Goal: Task Accomplishment & Management: Manage account settings

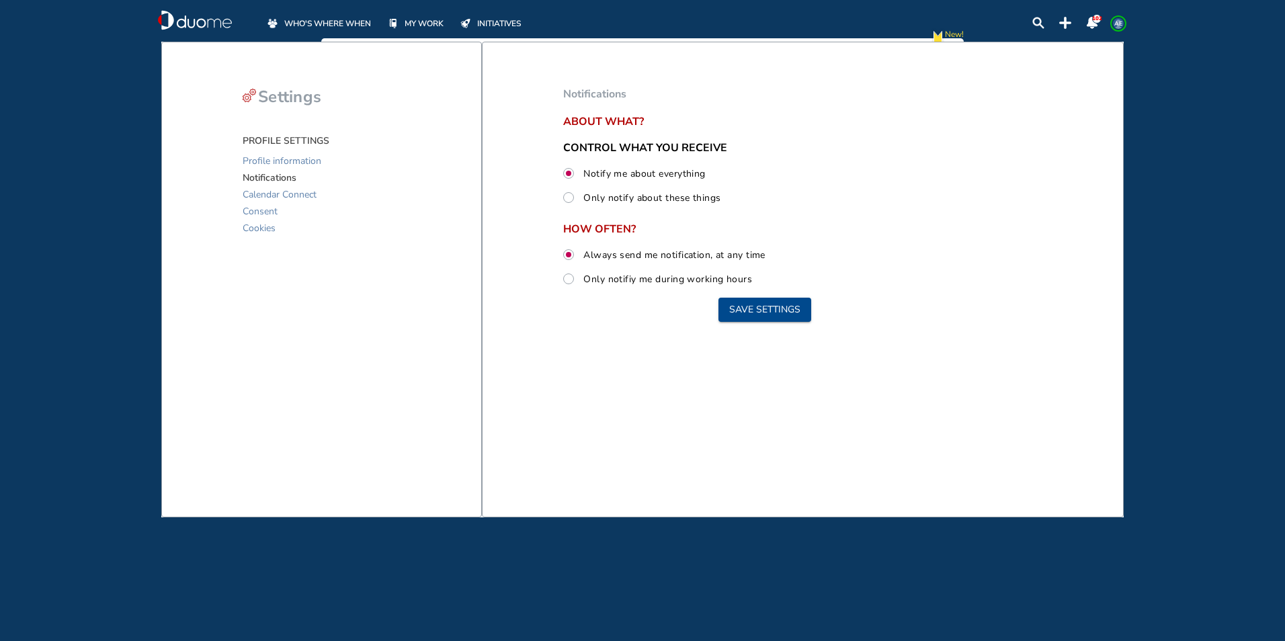
click at [412, 19] on span "MY WORK" at bounding box center [424, 23] width 39 height 13
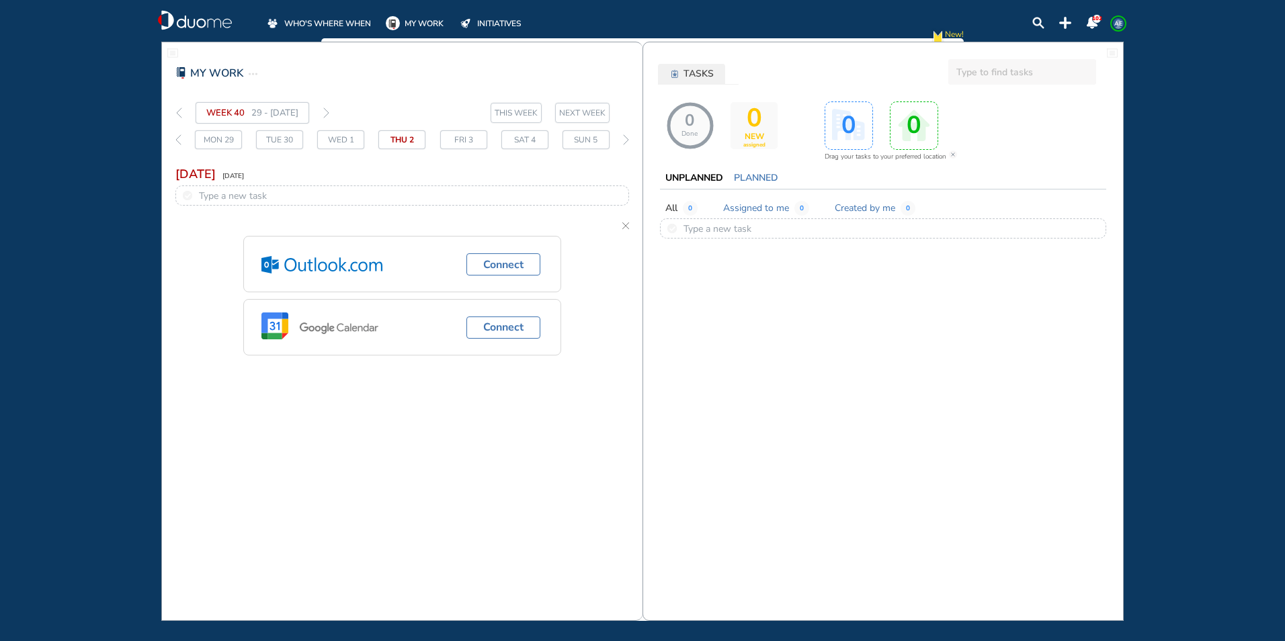
click at [420, 17] on span "MY WORK" at bounding box center [424, 23] width 39 height 13
click at [329, 114] on img "thin-right-arrow-grey" at bounding box center [326, 113] width 6 height 11
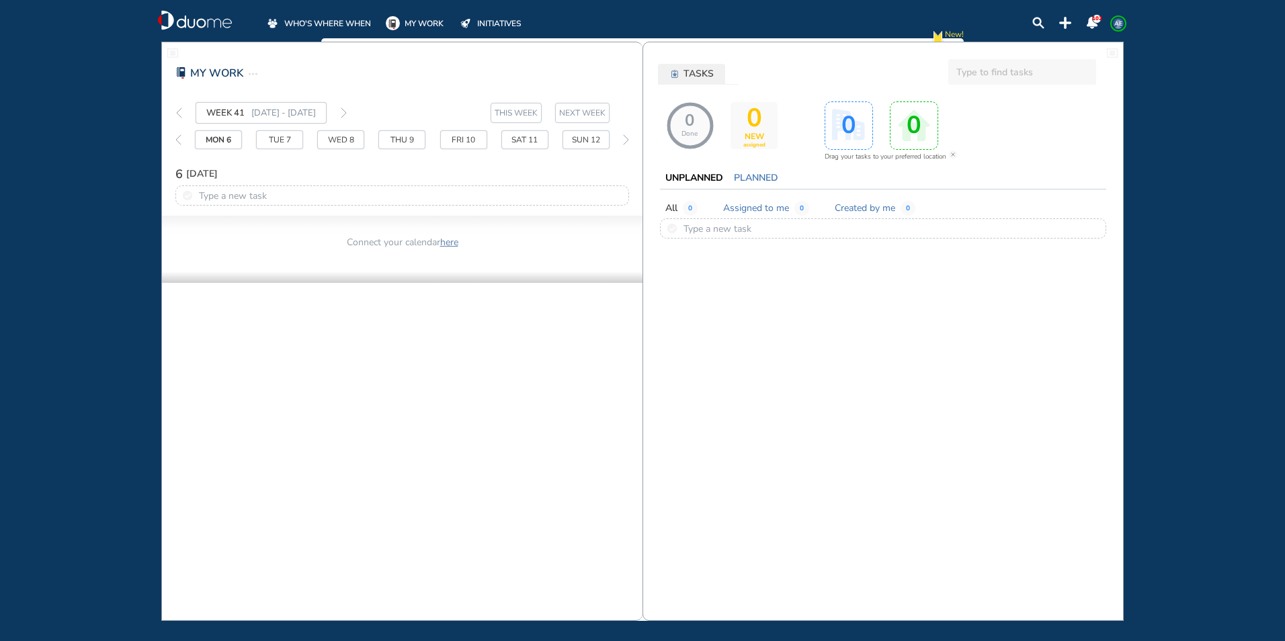
click at [404, 25] on span at bounding box center [395, 23] width 19 height 14
click at [404, 23] on span at bounding box center [395, 23] width 19 height 14
click at [349, 25] on span "WHO'S WHERE WHEN" at bounding box center [327, 23] width 87 height 13
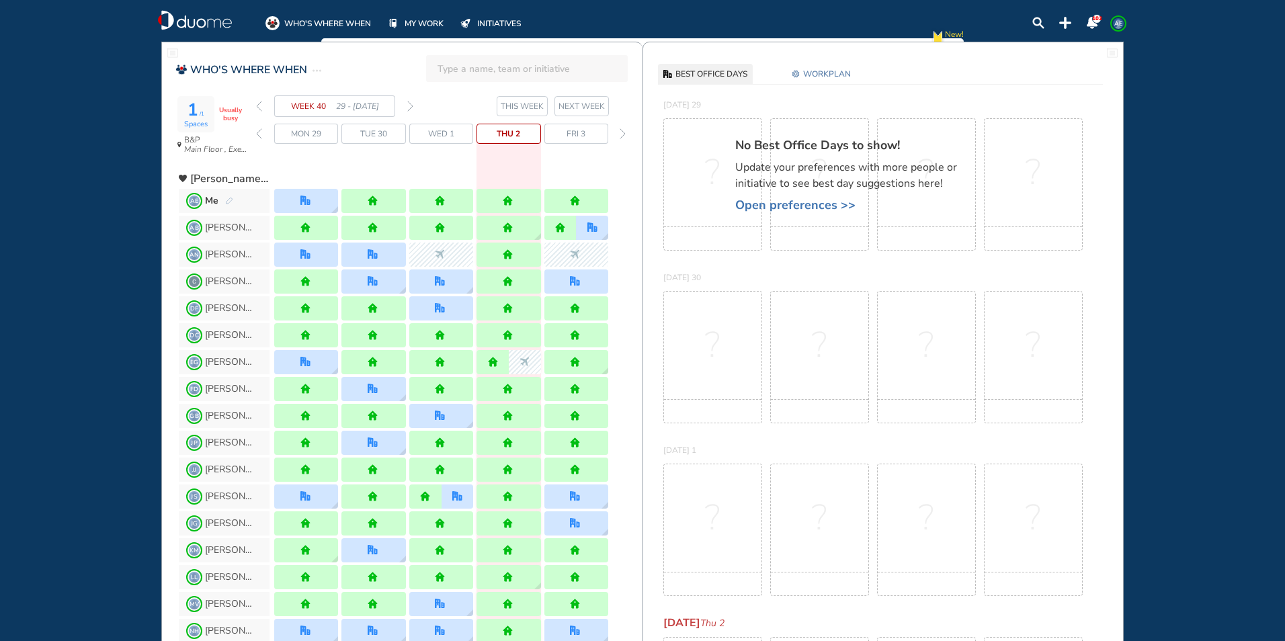
click at [412, 106] on img "forward week" at bounding box center [410, 106] width 6 height 11
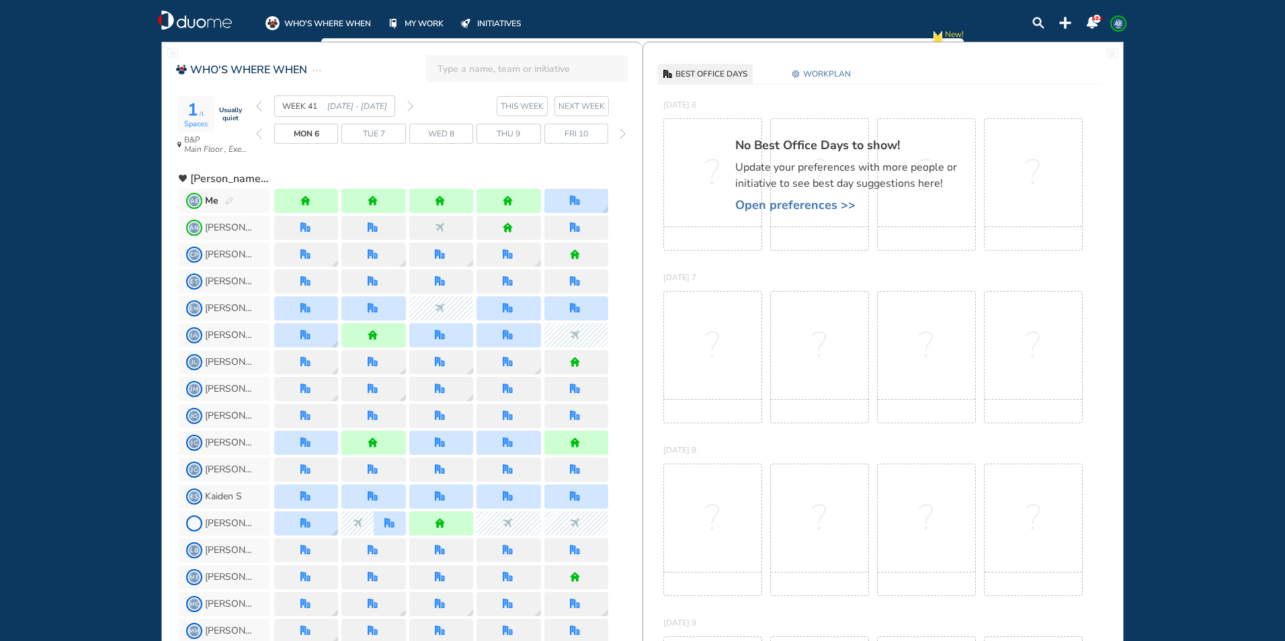
click at [834, 67] on span "WORKPLAN" at bounding box center [827, 73] width 48 height 13
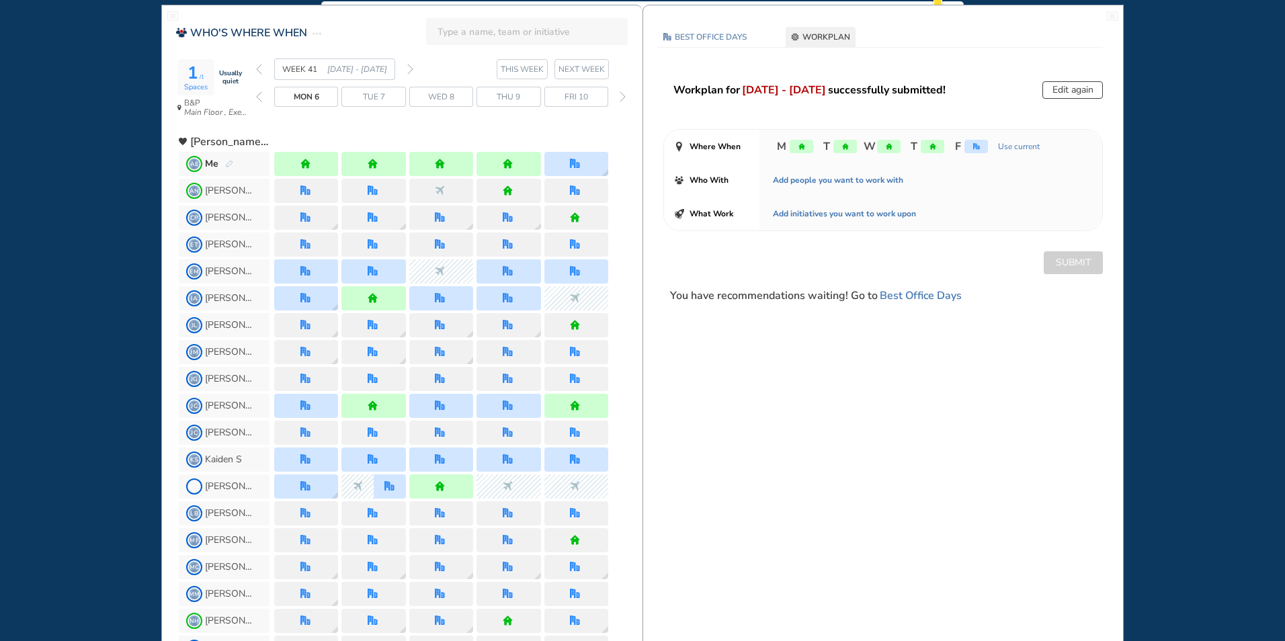
scroll to position [67, 0]
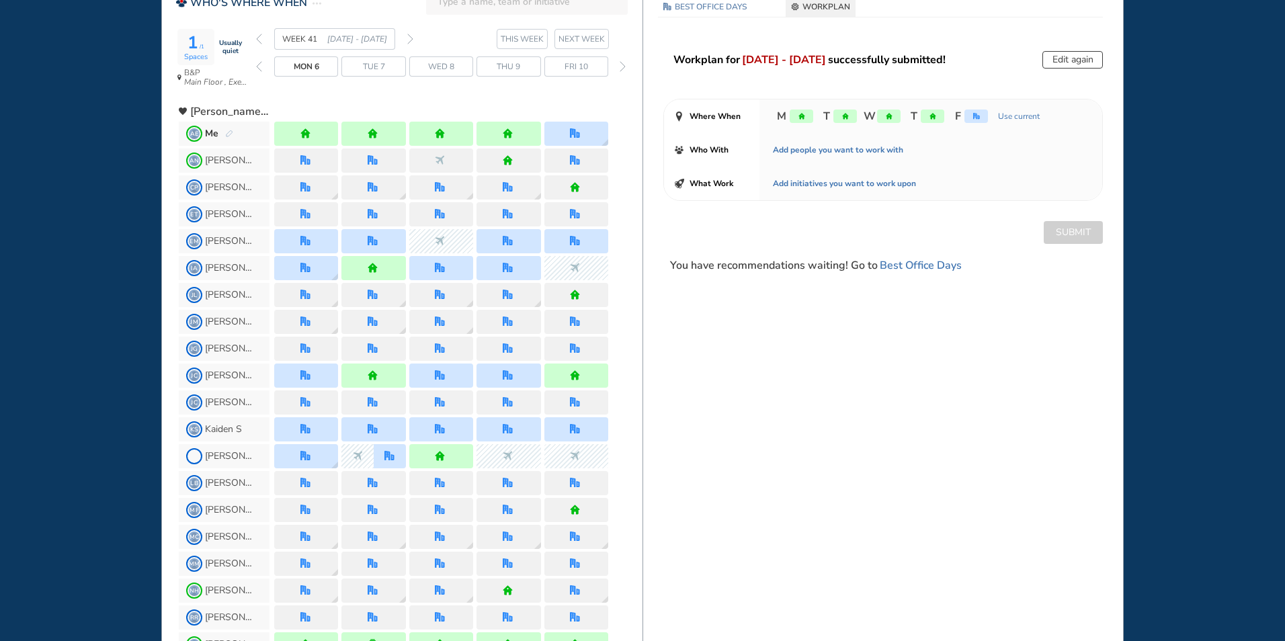
click at [413, 42] on img "forward week" at bounding box center [410, 39] width 6 height 11
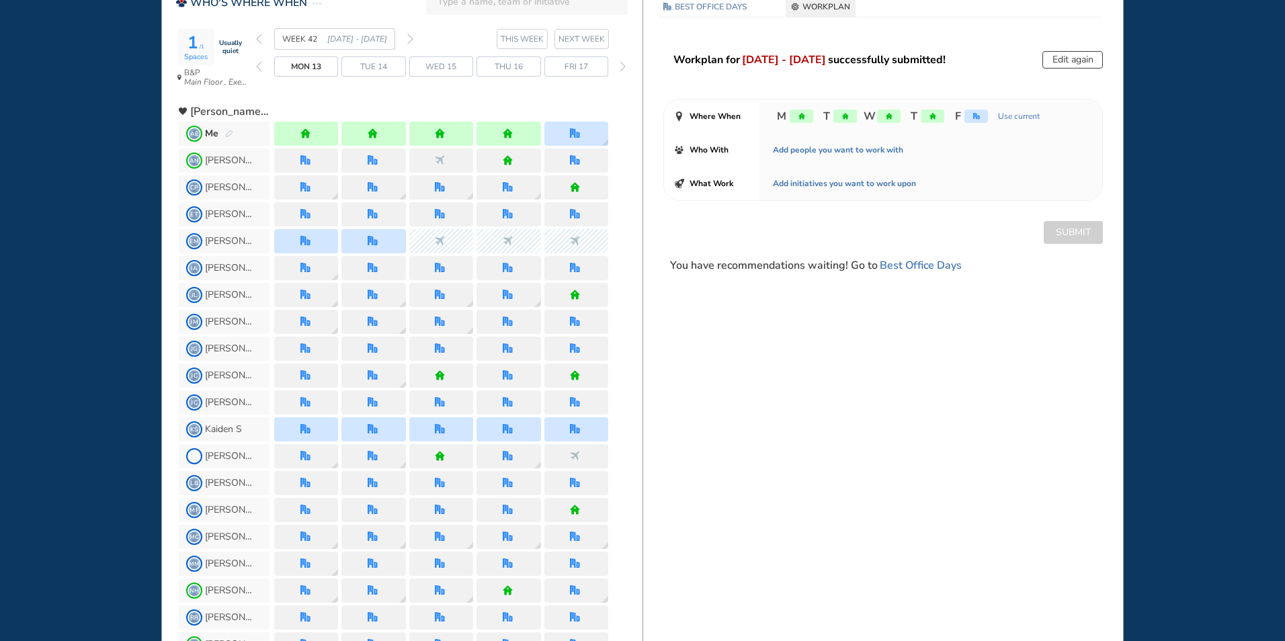
click at [411, 38] on img "forward week" at bounding box center [410, 39] width 6 height 11
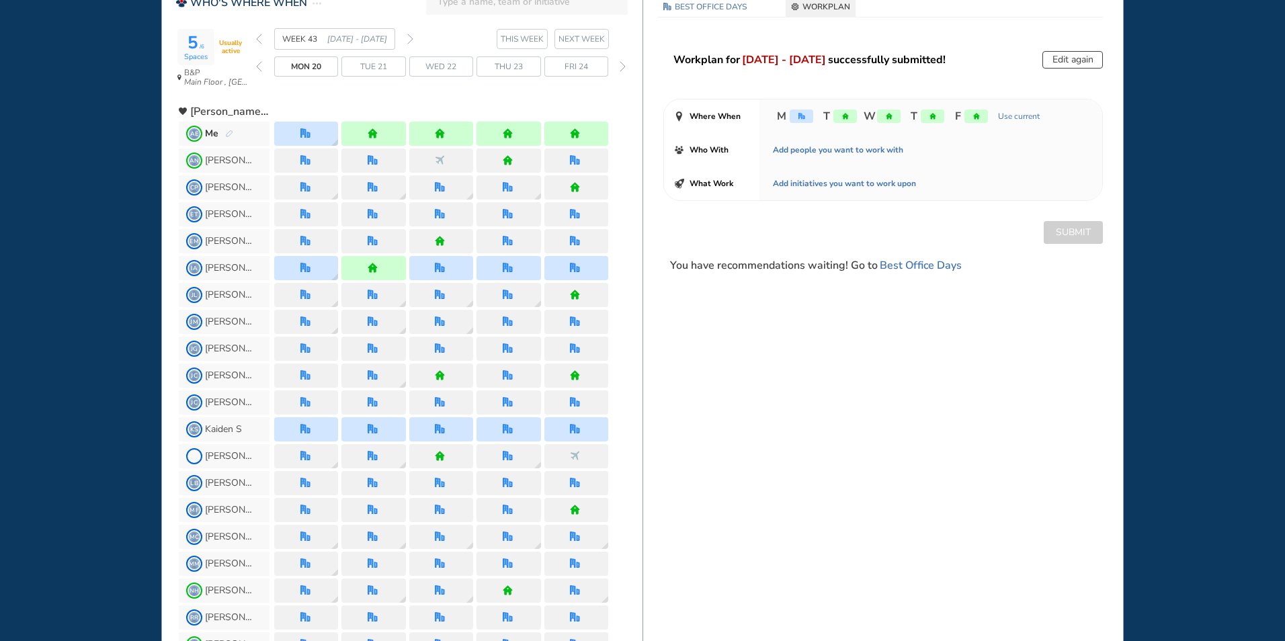
click at [1058, 56] on button "Edit again" at bounding box center [1072, 59] width 60 height 17
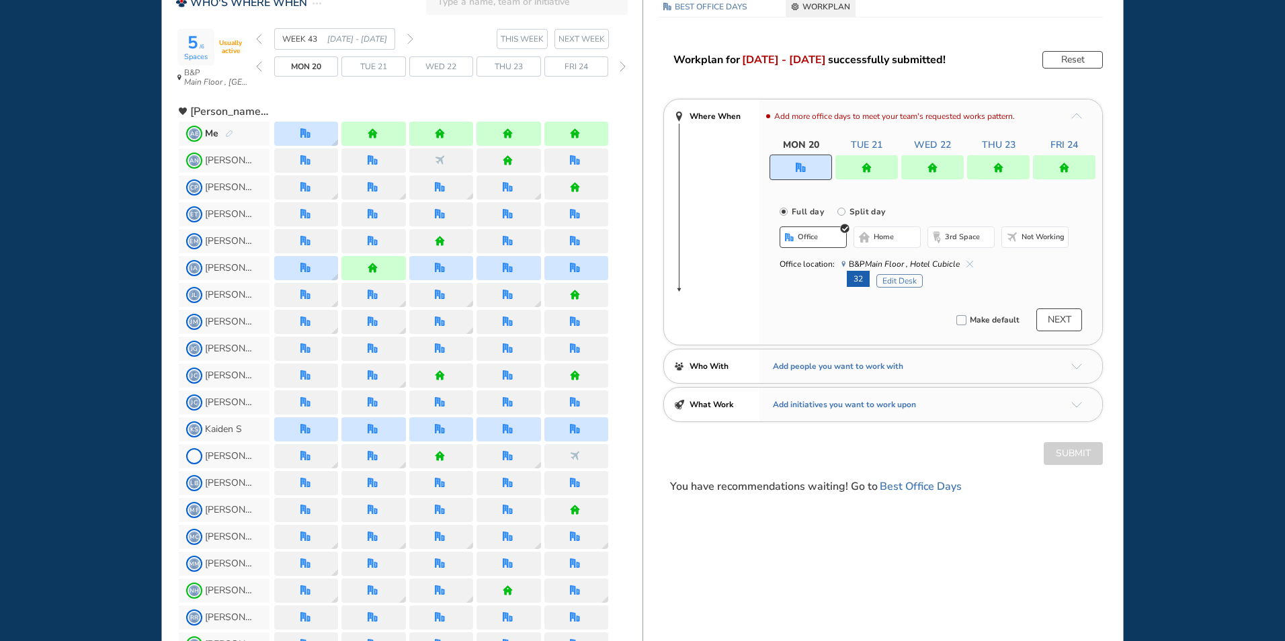
click at [1048, 169] on div at bounding box center [1064, 167] width 62 height 24
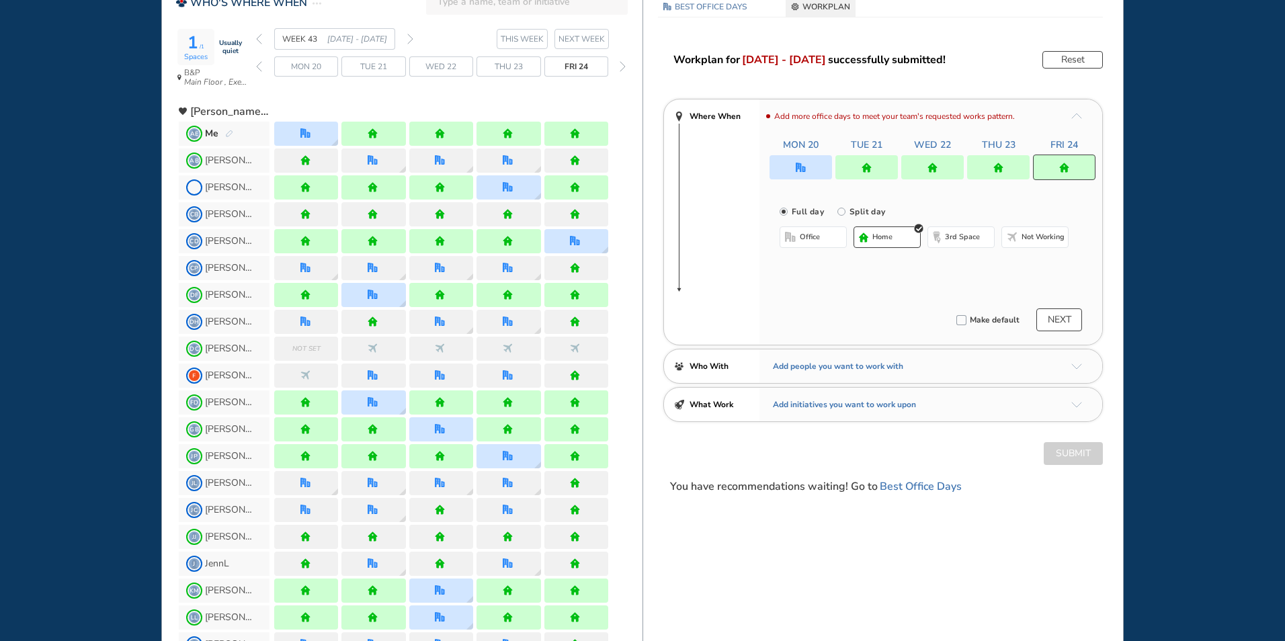
click at [837, 235] on button "office" at bounding box center [813, 237] width 67 height 22
click at [869, 243] on button "home" at bounding box center [886, 237] width 67 height 22
click at [981, 161] on div at bounding box center [998, 167] width 62 height 24
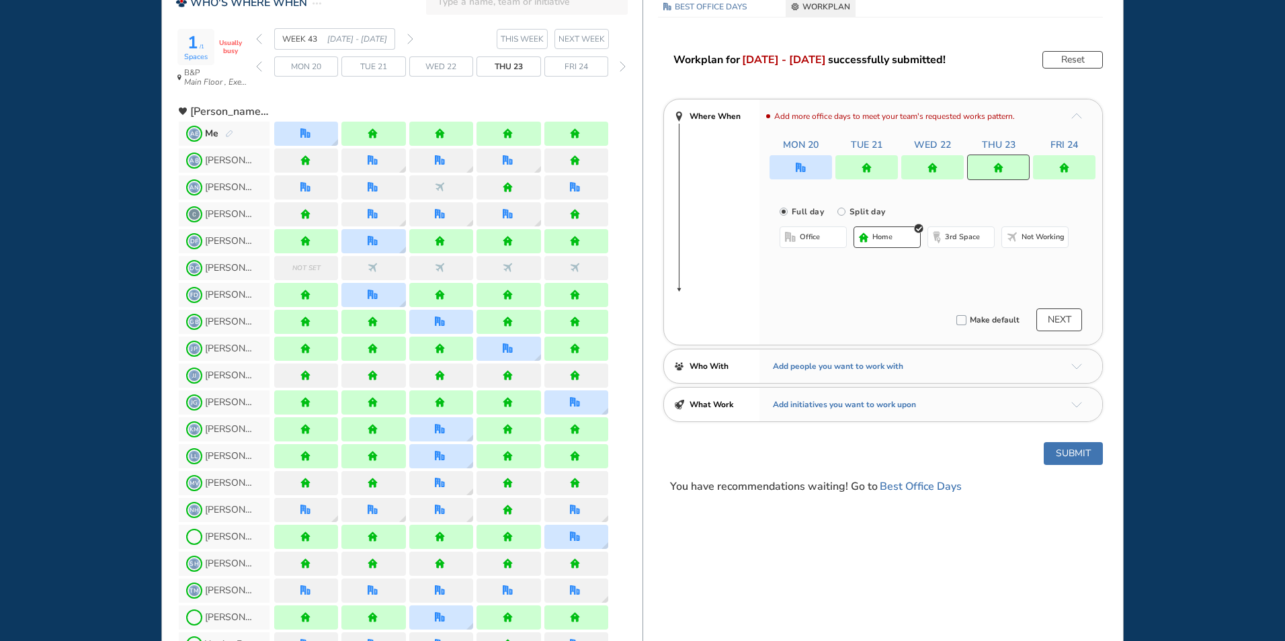
click at [823, 234] on button "office" at bounding box center [813, 237] width 67 height 22
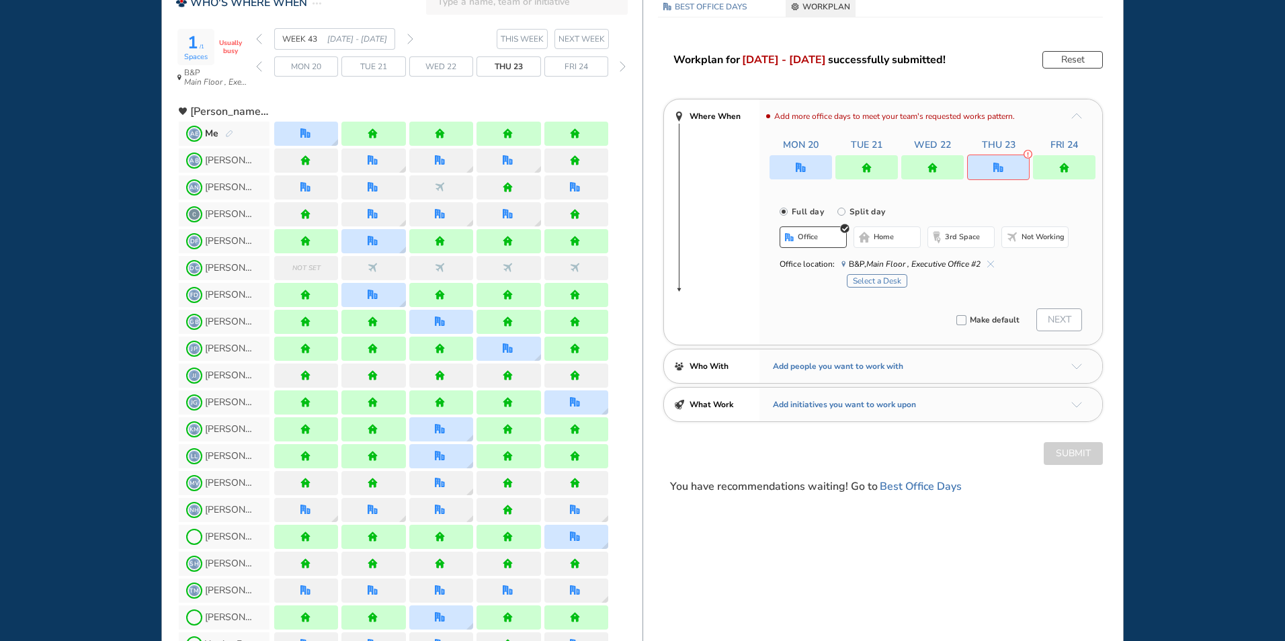
click at [939, 166] on div at bounding box center [932, 167] width 62 height 24
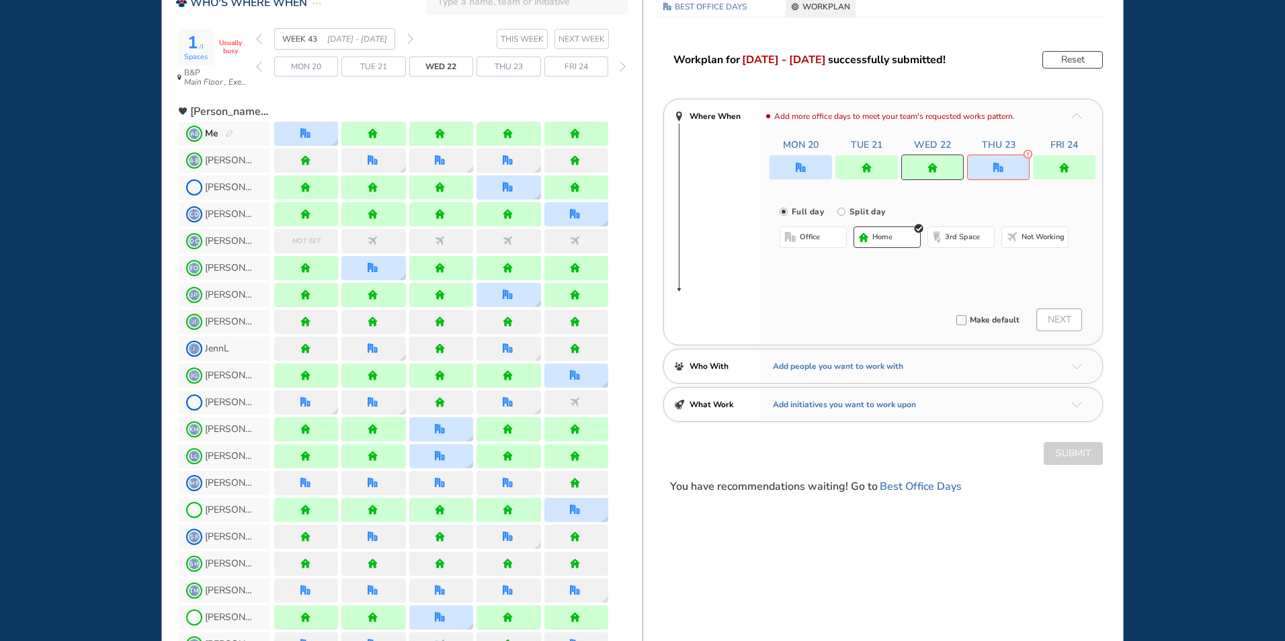
click at [821, 233] on button "office" at bounding box center [813, 237] width 67 height 22
click at [885, 163] on div at bounding box center [866, 167] width 62 height 24
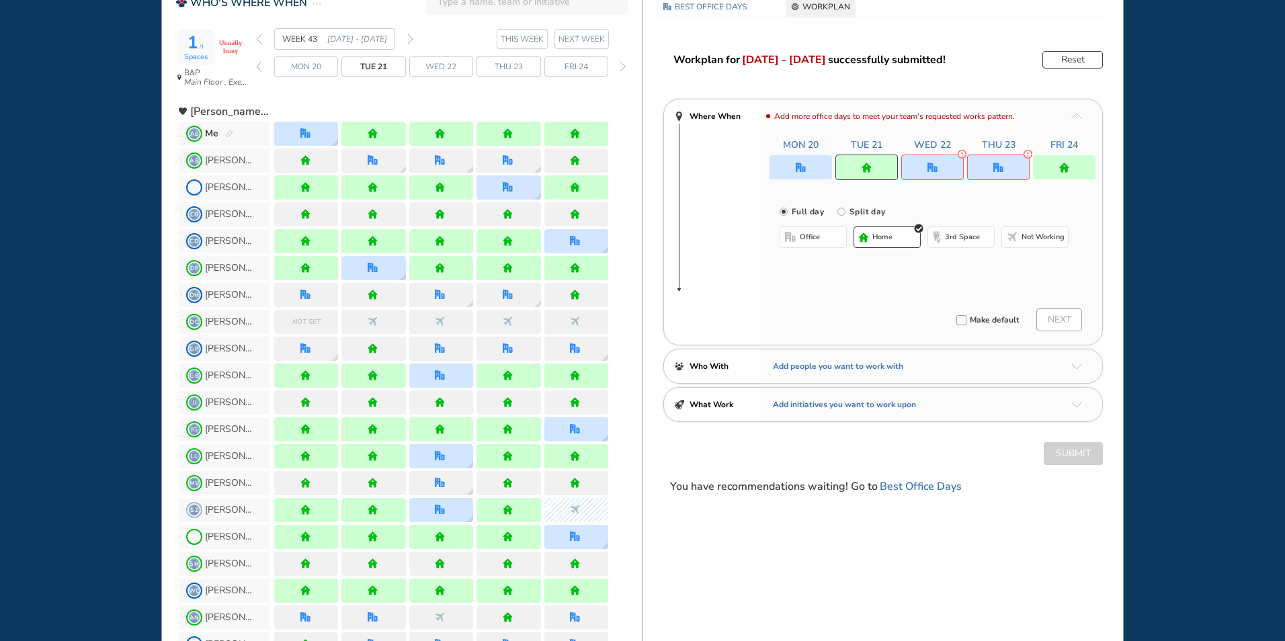
click at [823, 241] on button "office" at bounding box center [813, 237] width 67 height 22
click at [882, 236] on span "home" at bounding box center [884, 237] width 20 height 11
drag, startPoint x: 924, startPoint y: 162, endPoint x: 878, endPoint y: 218, distance: 72.1
click at [925, 163] on div at bounding box center [932, 168] width 62 height 26
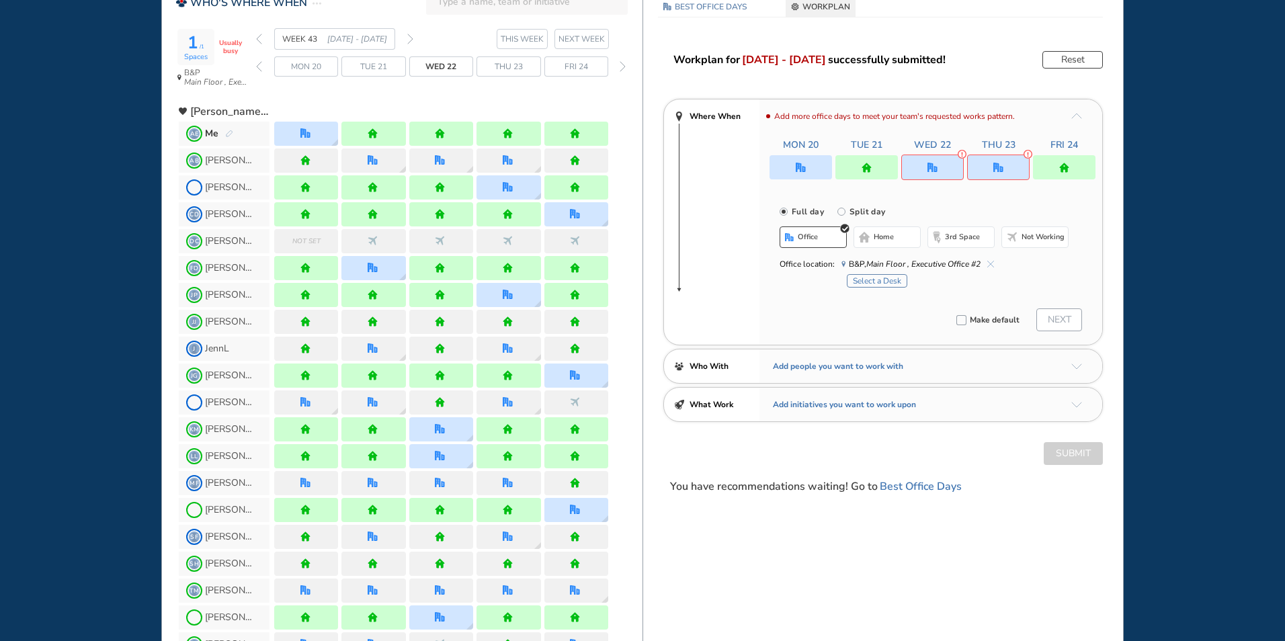
click at [873, 236] on button "home" at bounding box center [886, 237] width 67 height 22
click at [1006, 173] on div at bounding box center [998, 168] width 62 height 26
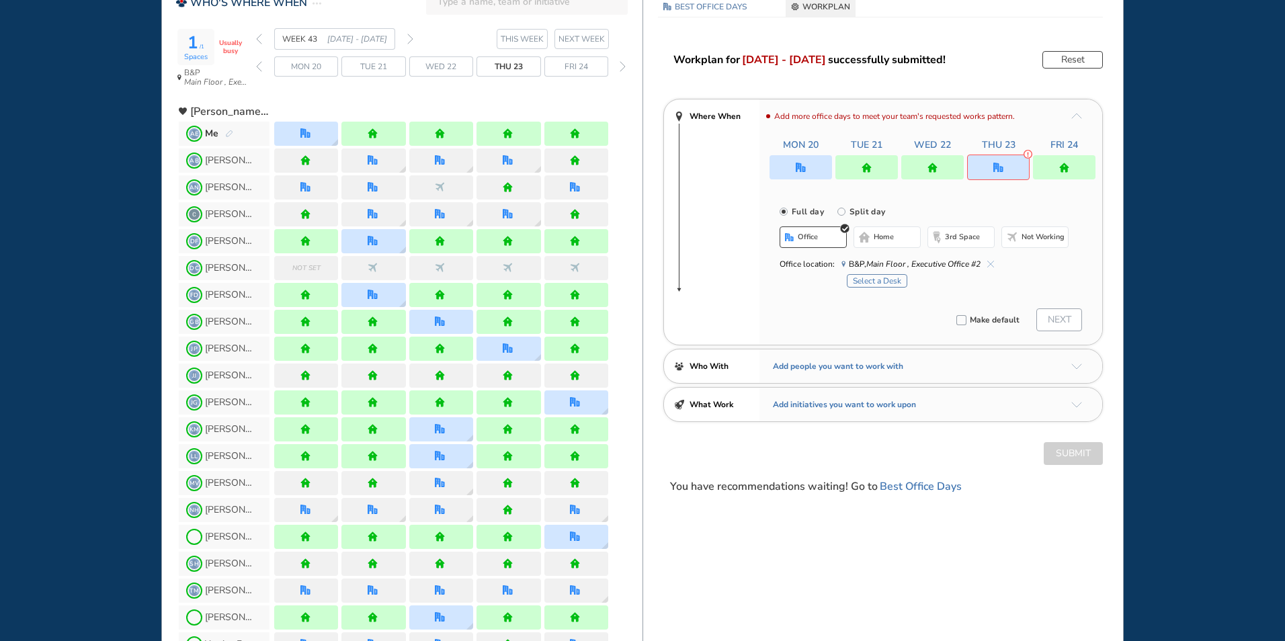
click at [832, 241] on button "office" at bounding box center [813, 237] width 67 height 22
click at [832, 237] on button "office" at bounding box center [813, 237] width 67 height 22
click at [878, 239] on span "home" at bounding box center [884, 237] width 20 height 11
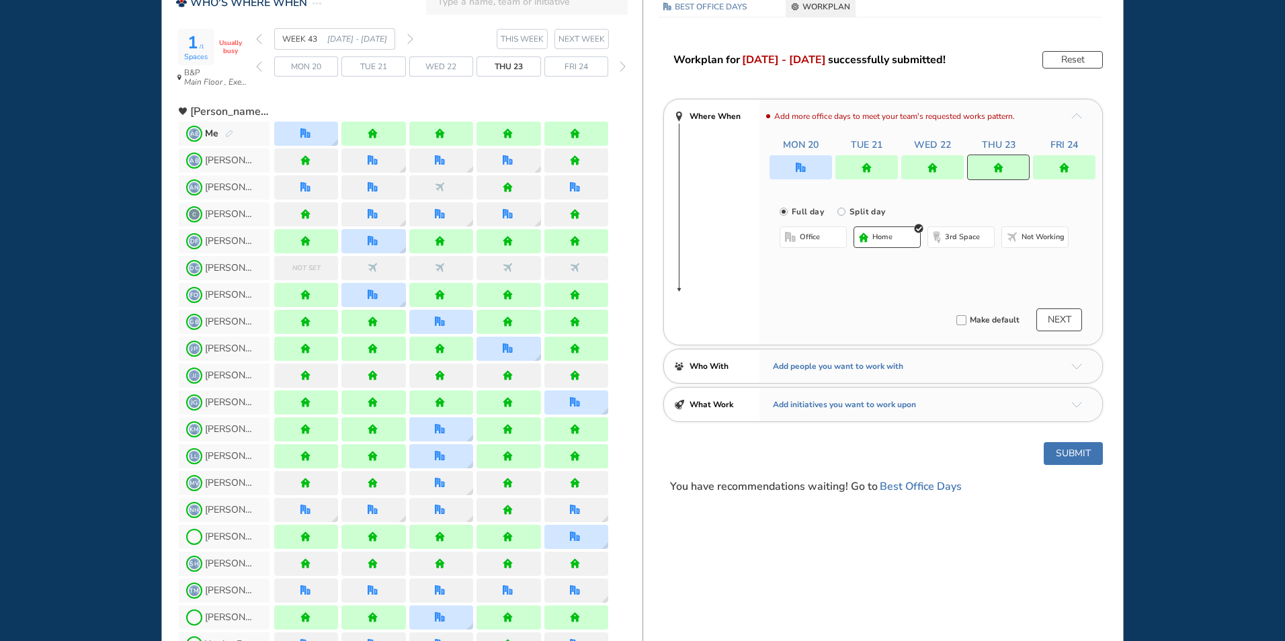
click at [883, 241] on span "home" at bounding box center [882, 237] width 20 height 11
click at [407, 40] on img "forward week" at bounding box center [410, 39] width 6 height 11
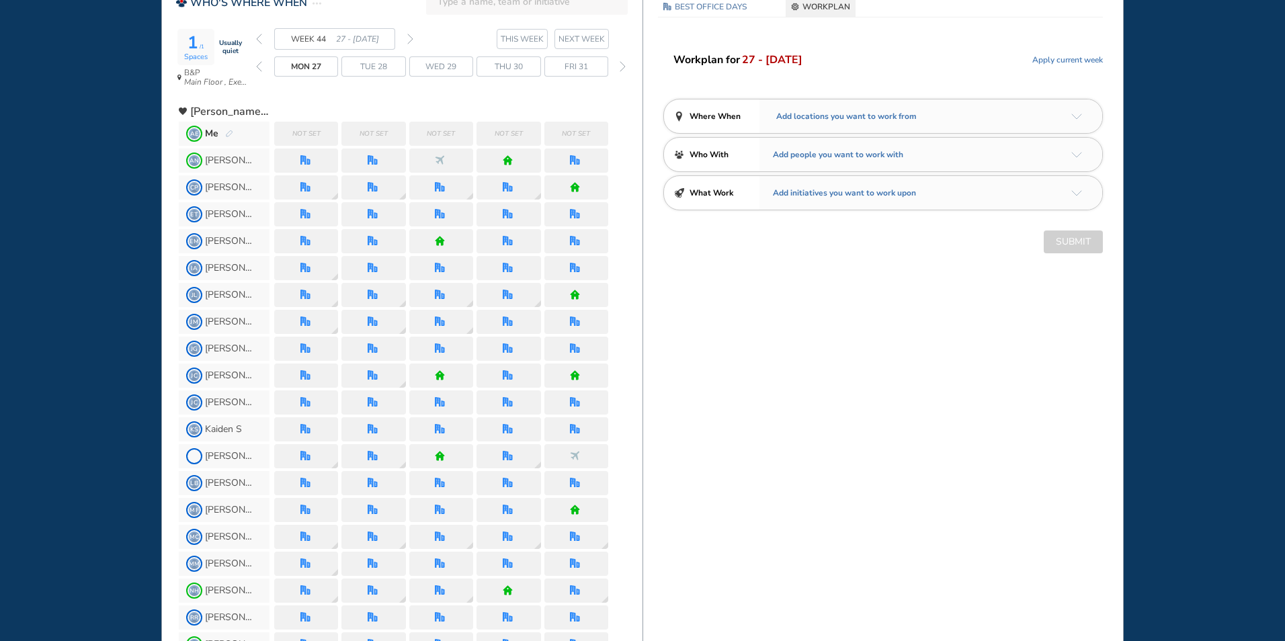
click at [1052, 61] on span "Apply current week" at bounding box center [1067, 59] width 71 height 13
click at [1076, 117] on img "arrow-down-a5b4c4" at bounding box center [1076, 117] width 11 height 6
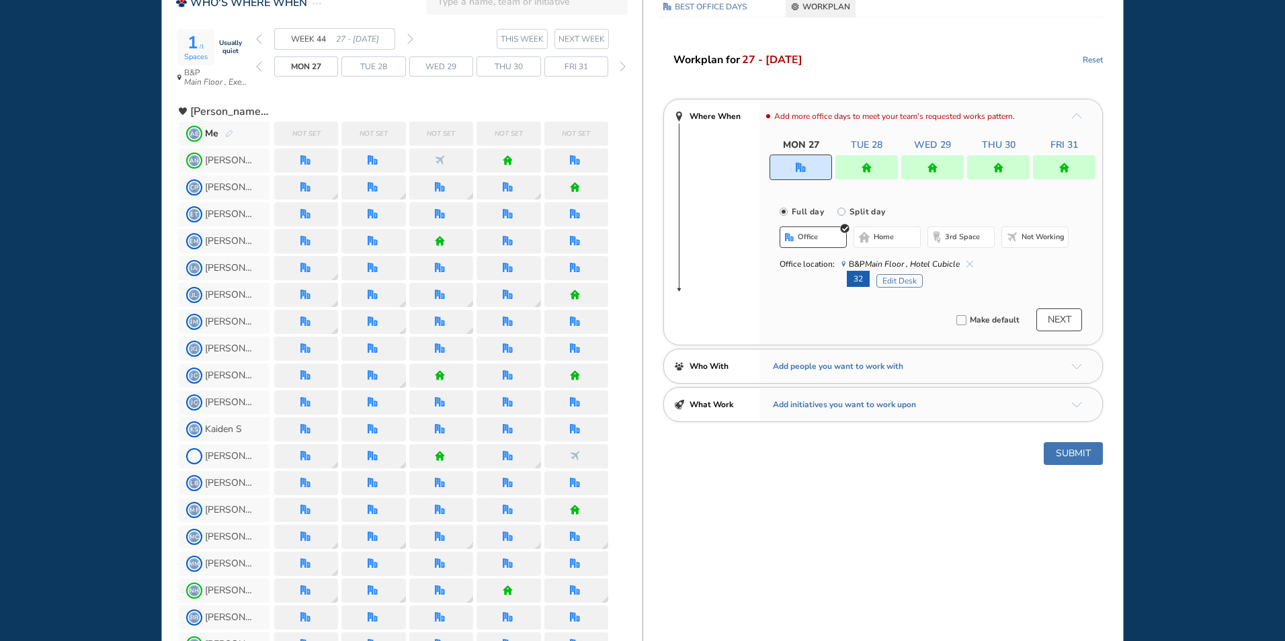
click at [1060, 171] on img "home" at bounding box center [1064, 168] width 10 height 10
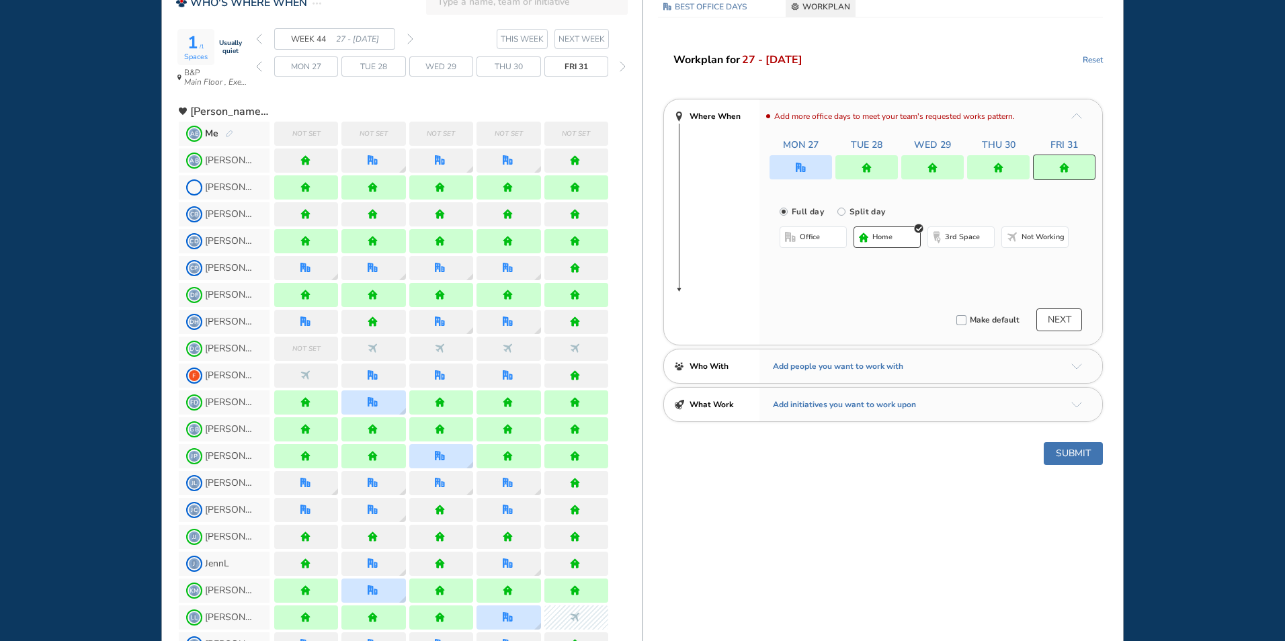
click at [810, 243] on button "office" at bounding box center [813, 237] width 67 height 22
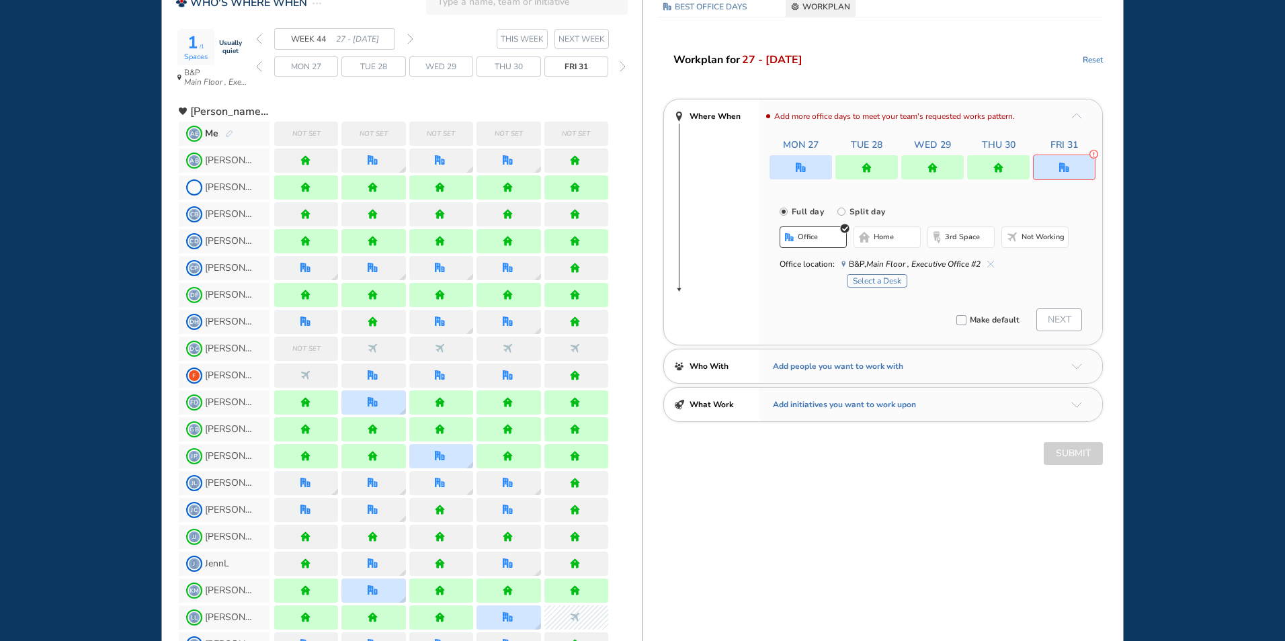
click at [878, 235] on span "home" at bounding box center [884, 237] width 20 height 11
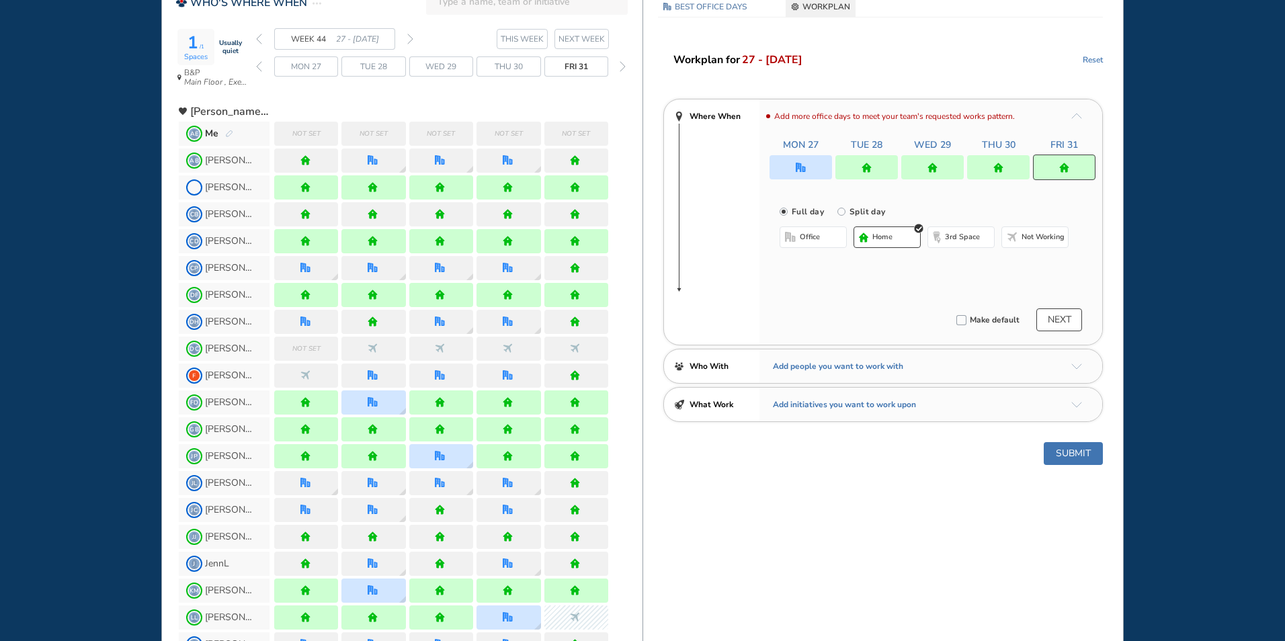
drag, startPoint x: 1012, startPoint y: 163, endPoint x: 955, endPoint y: 192, distance: 63.7
click at [1012, 163] on div at bounding box center [998, 167] width 62 height 24
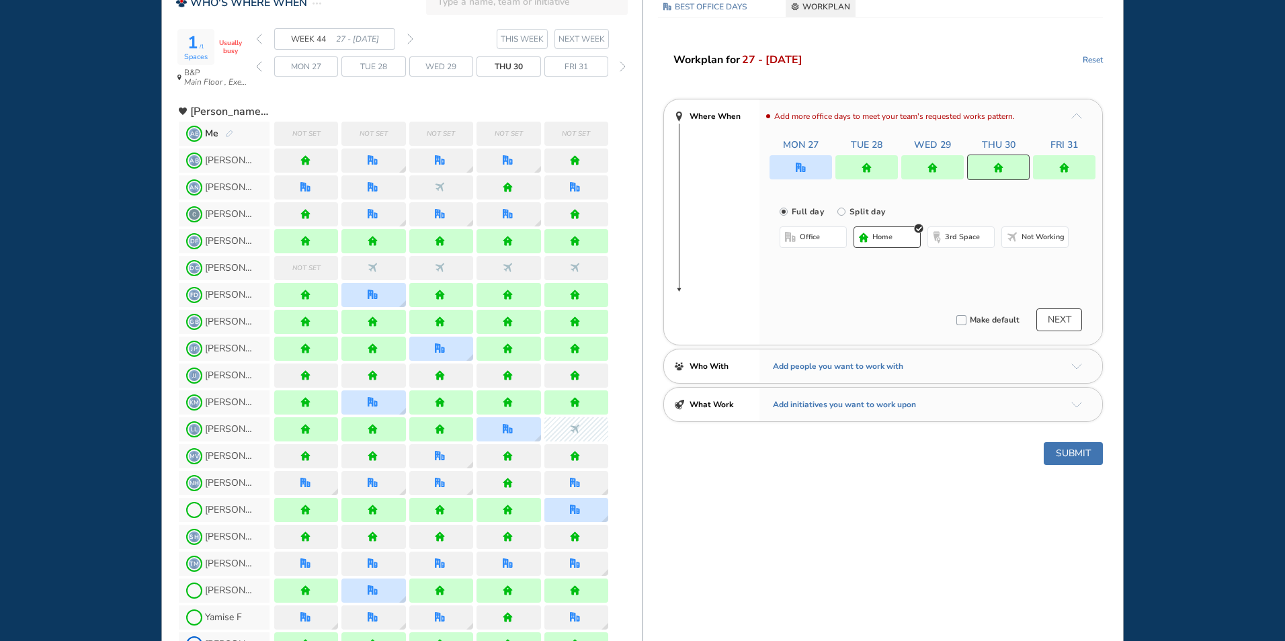
click at [829, 235] on button "office" at bounding box center [813, 237] width 67 height 22
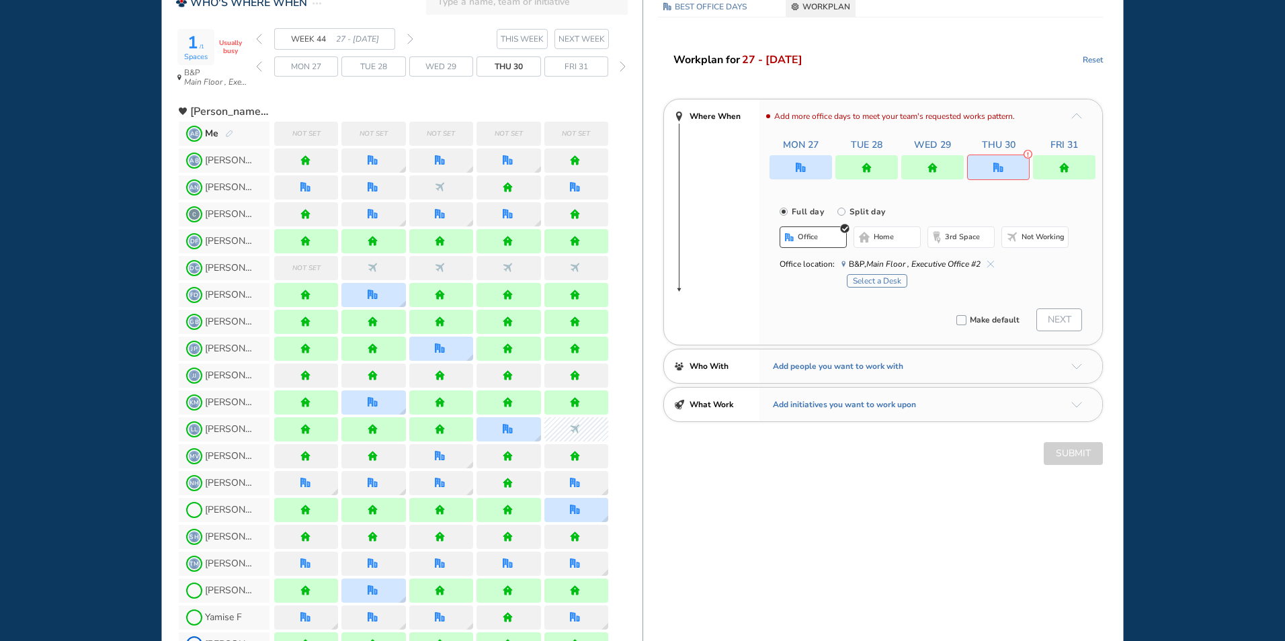
click at [892, 238] on span "home" at bounding box center [884, 237] width 20 height 11
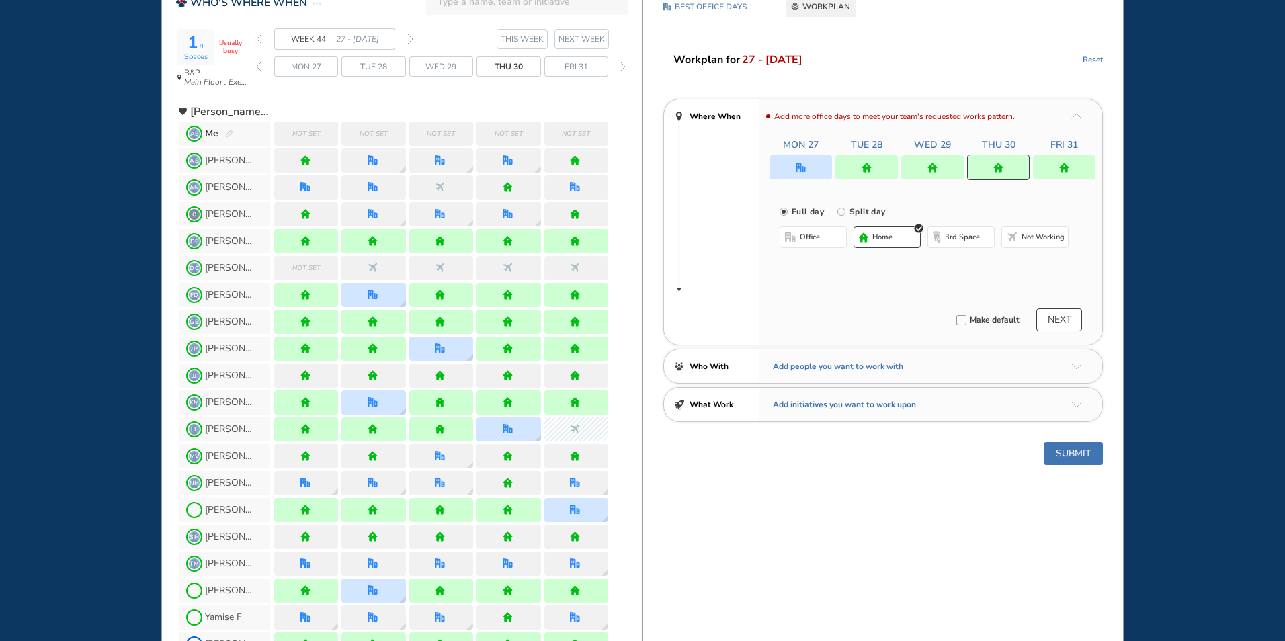
drag, startPoint x: 937, startPoint y: 159, endPoint x: 927, endPoint y: 173, distance: 17.3
click at [937, 159] on div at bounding box center [932, 167] width 62 height 24
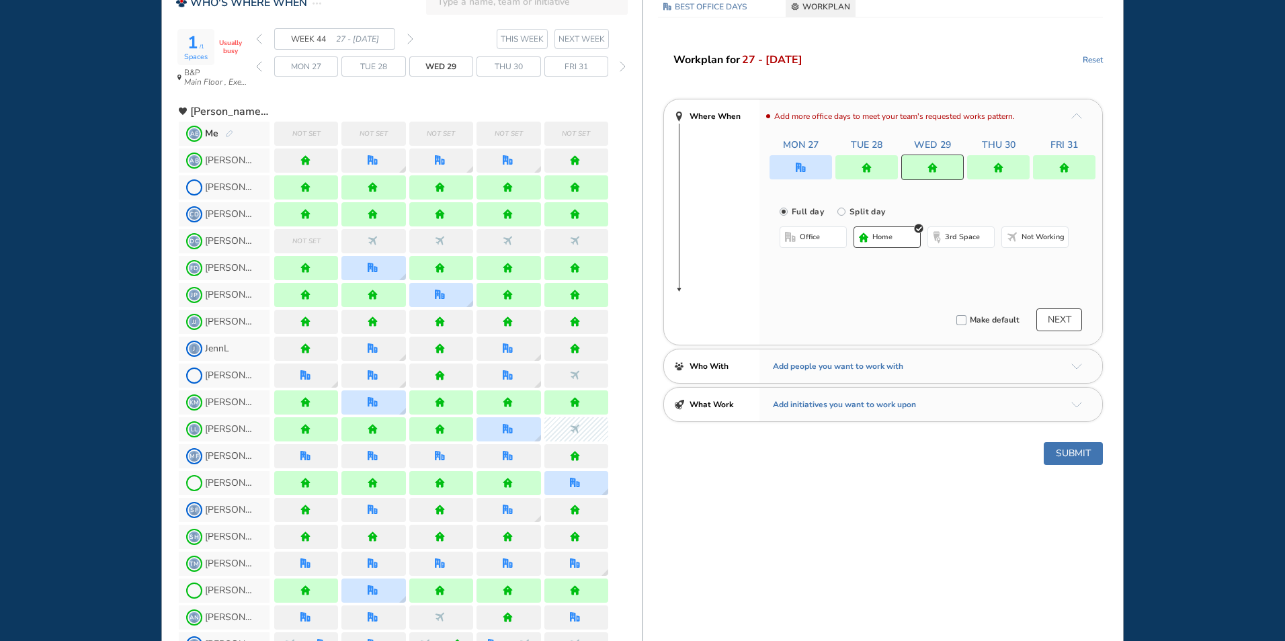
click at [814, 241] on span "office" at bounding box center [810, 237] width 20 height 11
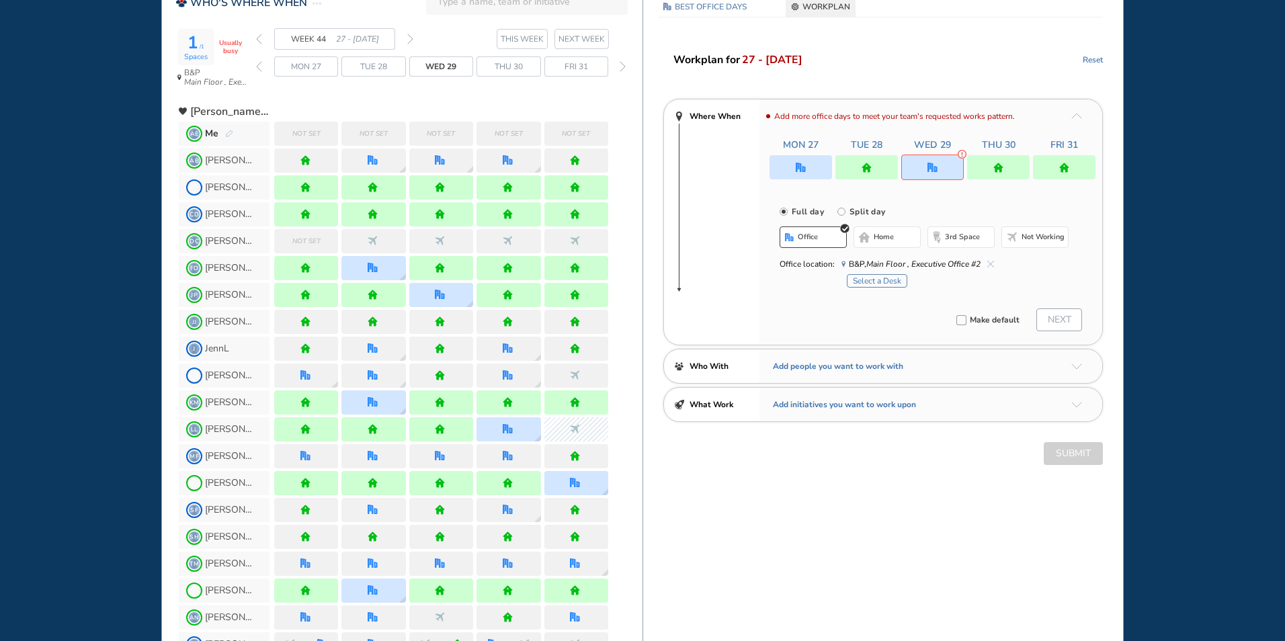
click at [871, 239] on button "home" at bounding box center [886, 237] width 67 height 22
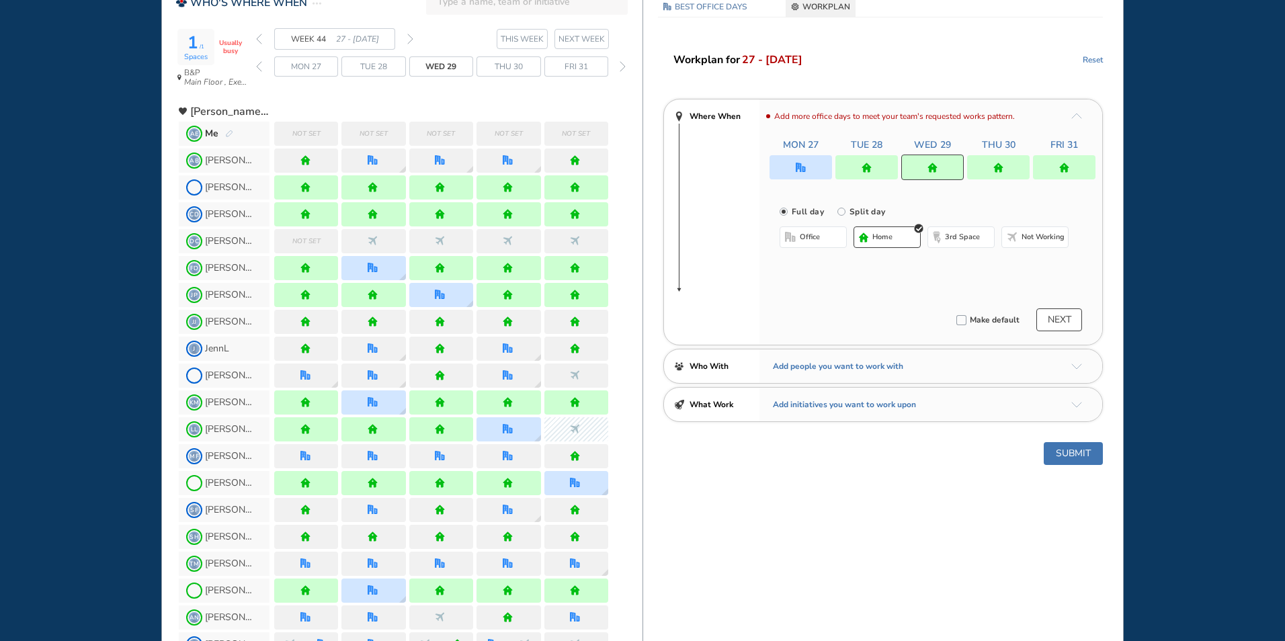
click at [874, 172] on div at bounding box center [866, 167] width 62 height 24
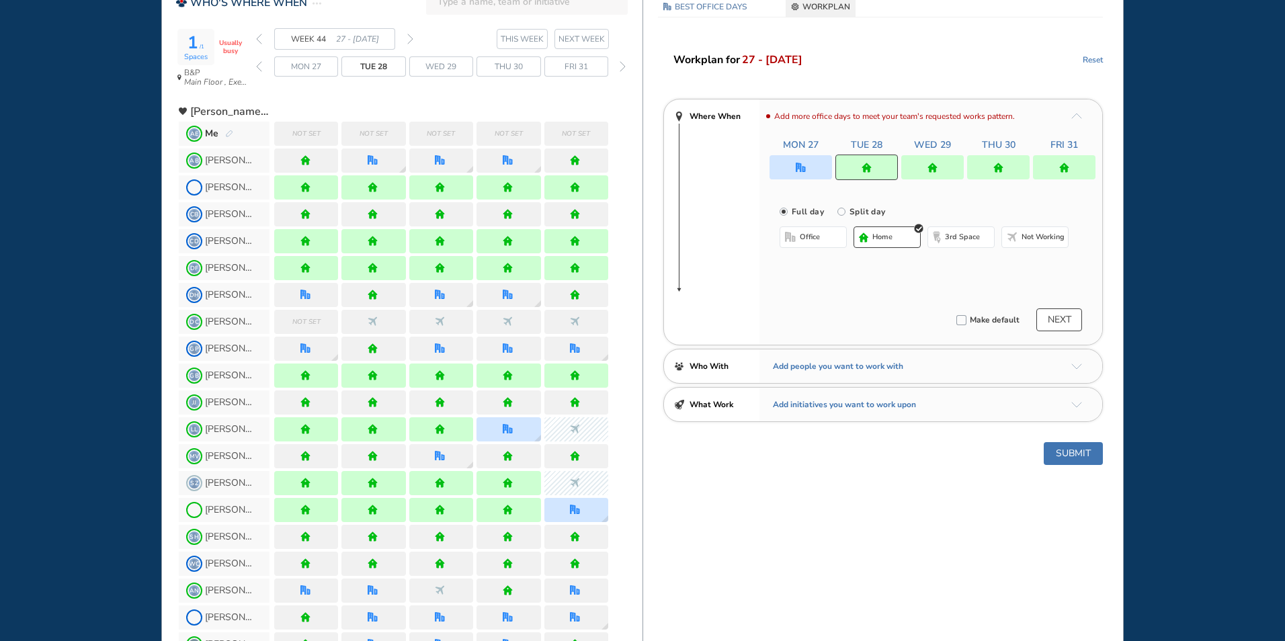
click at [827, 241] on button "office" at bounding box center [813, 237] width 67 height 22
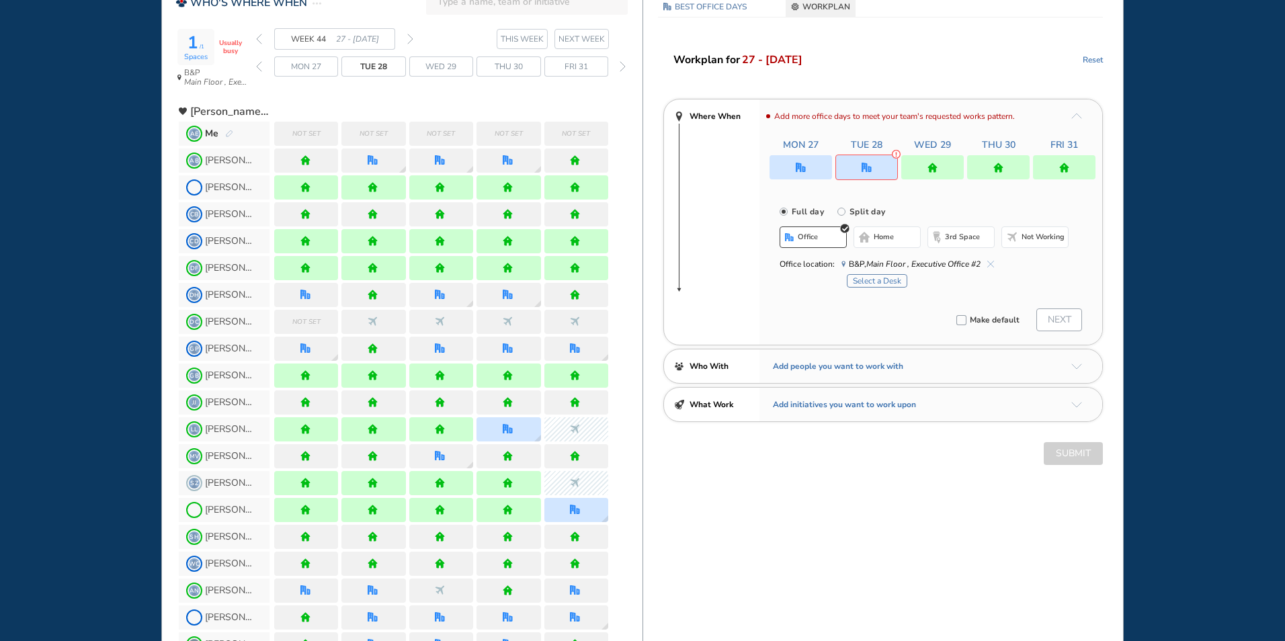
click at [874, 245] on button "home" at bounding box center [886, 237] width 67 height 22
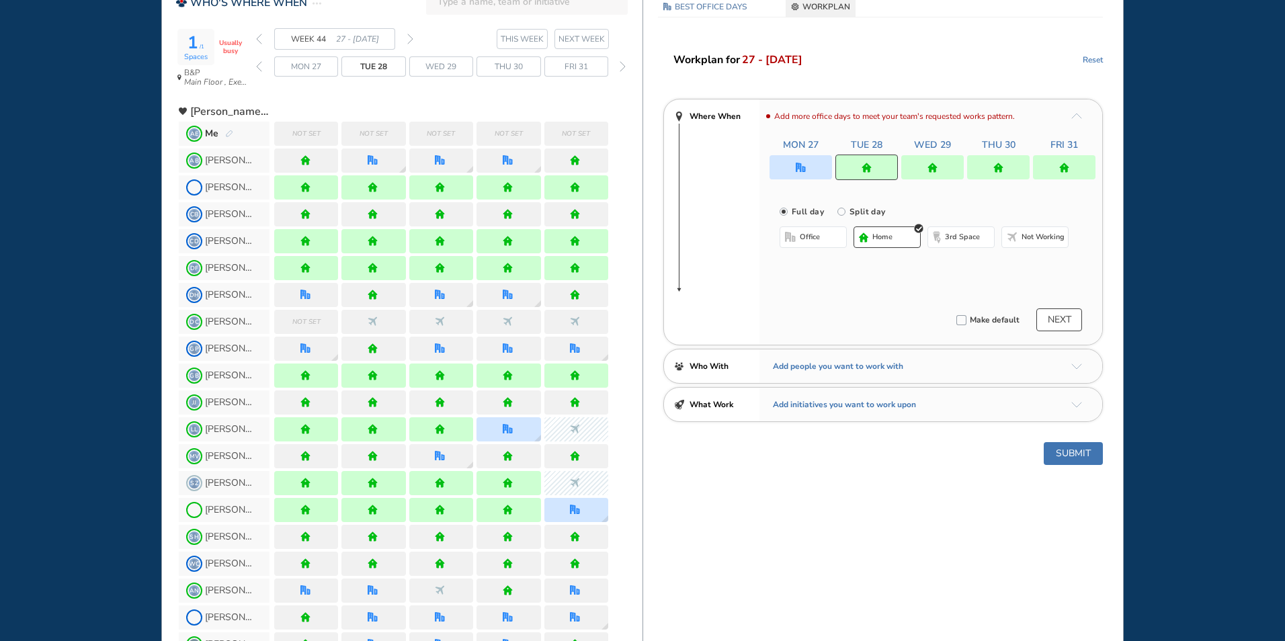
click at [805, 171] on img "office" at bounding box center [801, 168] width 10 height 10
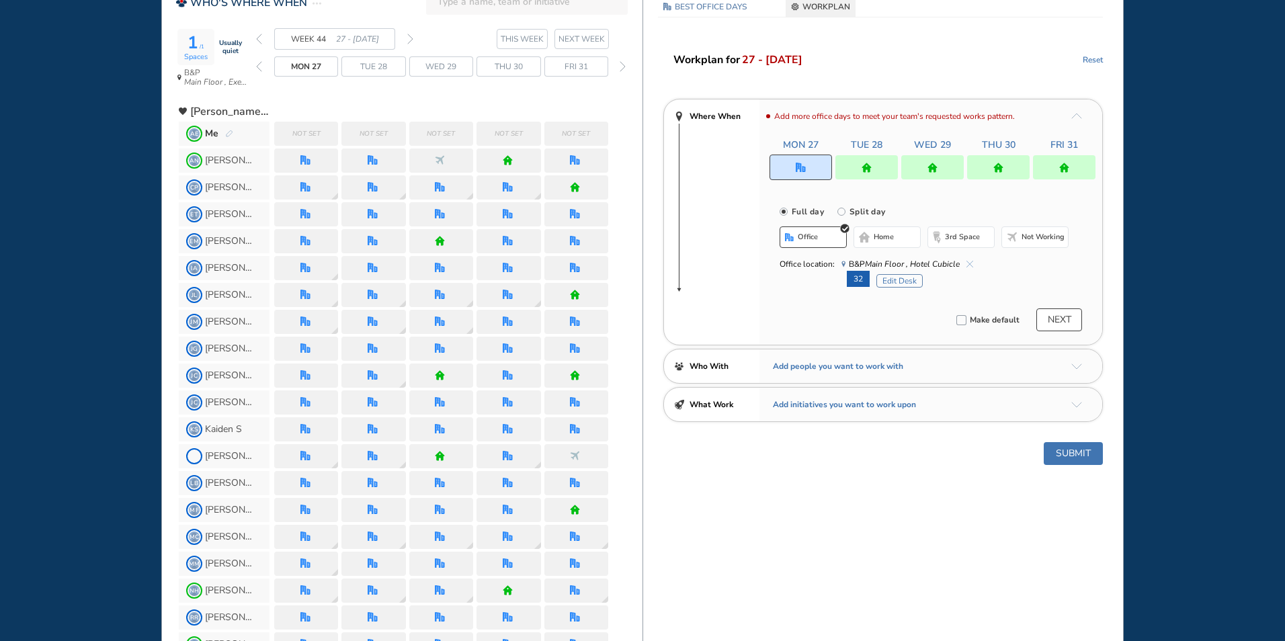
click at [257, 37] on img "back week" at bounding box center [259, 39] width 6 height 11
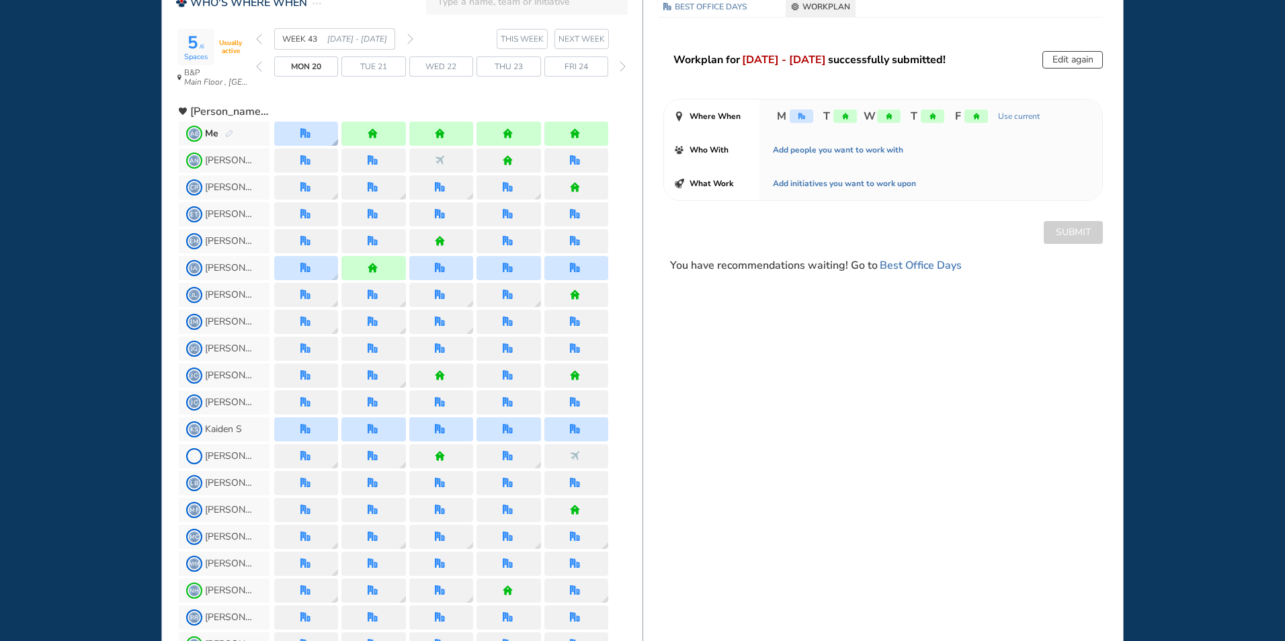
click at [298, 133] on div at bounding box center [306, 134] width 64 height 24
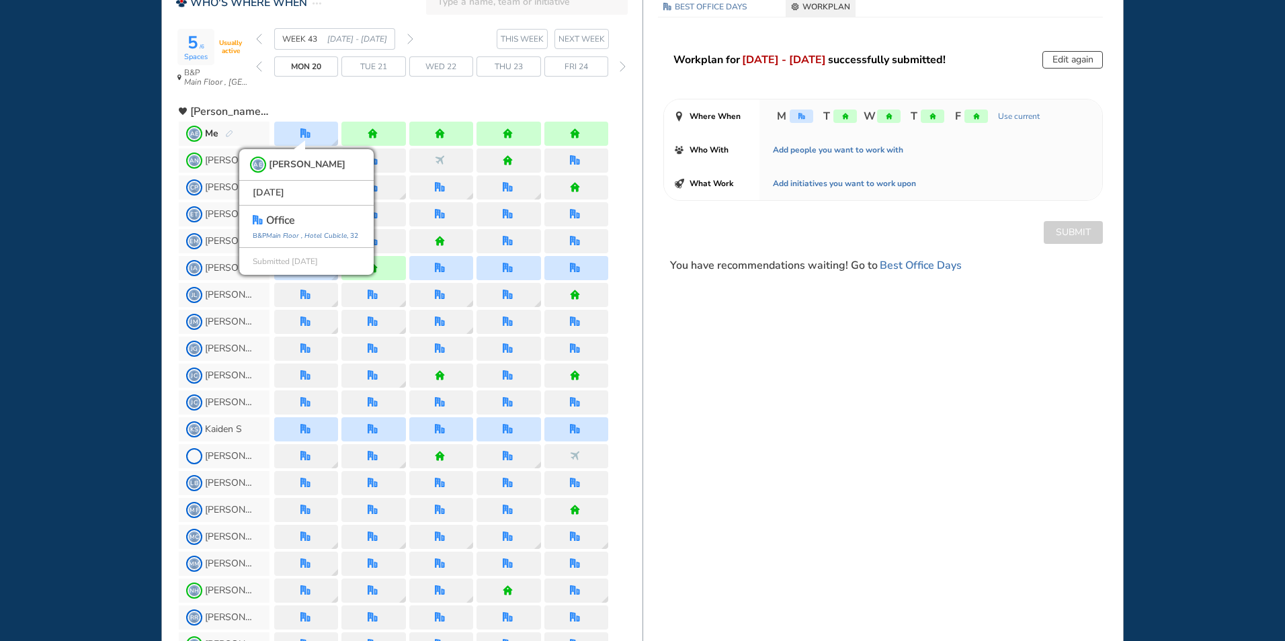
scroll to position [134, 0]
